Goal: Transaction & Acquisition: Obtain resource

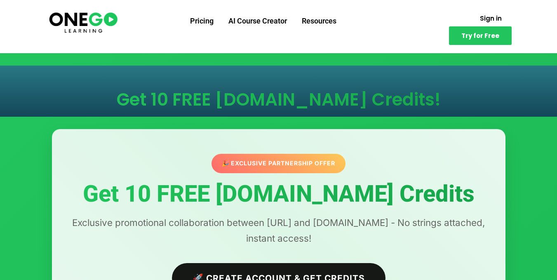
scroll to position [110, 0]
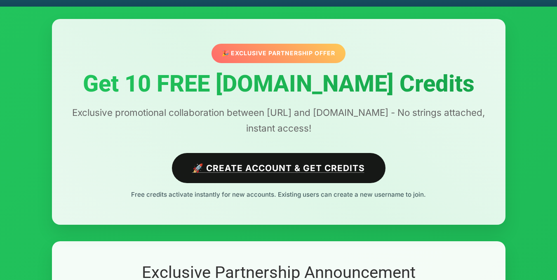
click at [219, 156] on link "🚀 Create Account & Get Credits" at bounding box center [279, 168] width 214 height 30
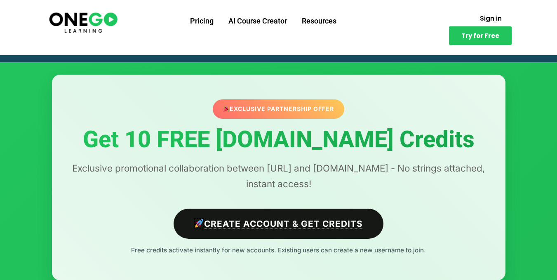
scroll to position [0, 0]
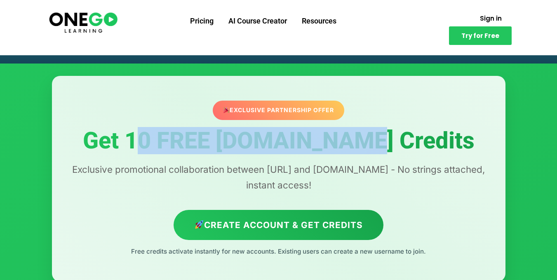
drag, startPoint x: 157, startPoint y: 146, endPoint x: 394, endPoint y: 143, distance: 236.7
click at [394, 143] on h1 "Get 10 FREE [DOMAIN_NAME] Credits" at bounding box center [278, 141] width 421 height 26
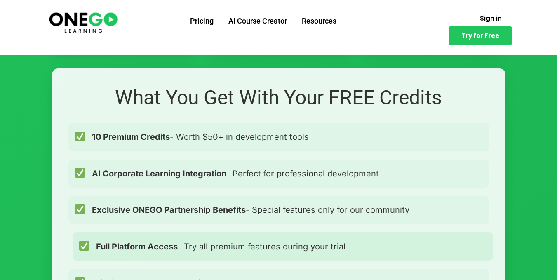
scroll to position [550, 0]
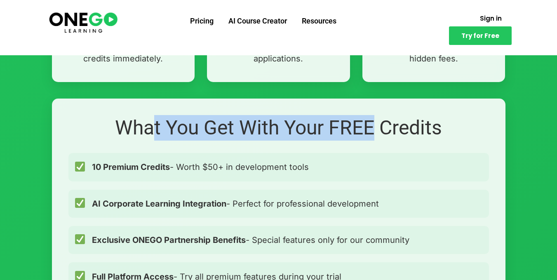
drag, startPoint x: 158, startPoint y: 122, endPoint x: 372, endPoint y: 132, distance: 214.6
click at [372, 132] on h2 "What You Get With Your FREE Credits" at bounding box center [278, 128] width 421 height 26
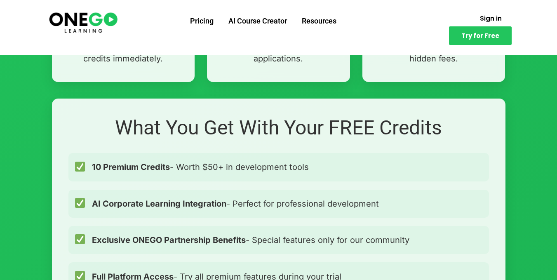
click at [388, 129] on h2 "What You Get With Your FREE Credits" at bounding box center [278, 128] width 421 height 26
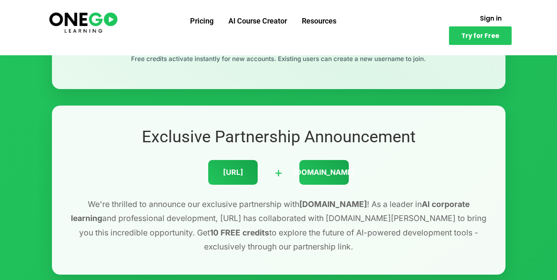
scroll to position [165, 0]
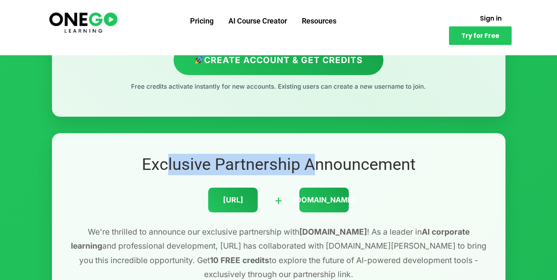
drag, startPoint x: 162, startPoint y: 167, endPoint x: 306, endPoint y: 167, distance: 143.5
click at [306, 167] on h2 "Exclusive Partnership Announcement" at bounding box center [278, 164] width 421 height 21
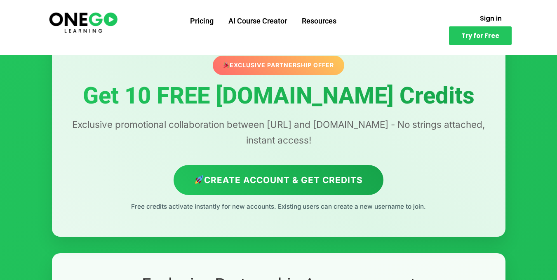
scroll to position [28, 0]
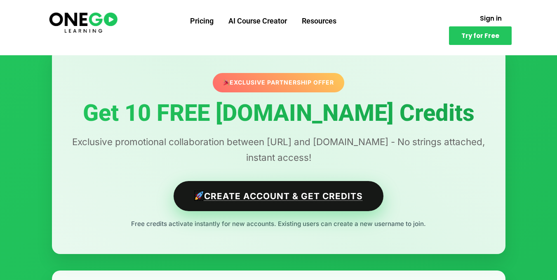
click at [266, 204] on link "Create Account & Get Credits" at bounding box center [279, 196] width 210 height 30
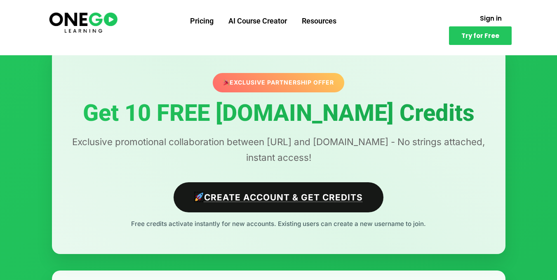
scroll to position [0, 0]
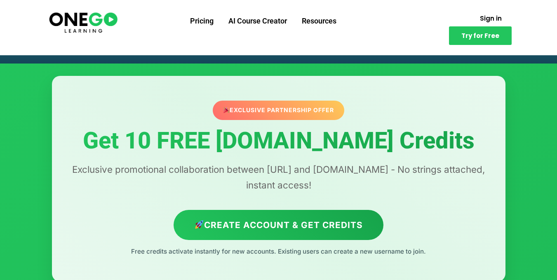
click at [275, 112] on div "Exclusive Partnership Offer" at bounding box center [279, 110] width 132 height 19
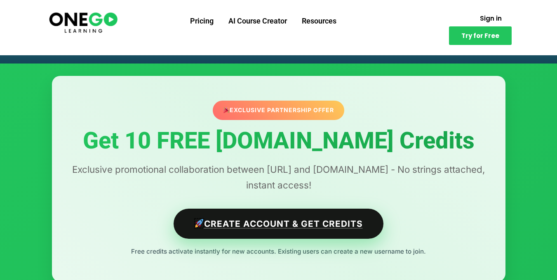
click at [248, 227] on link "Create Account & Get Credits" at bounding box center [279, 224] width 210 height 30
